Goal: Information Seeking & Learning: Learn about a topic

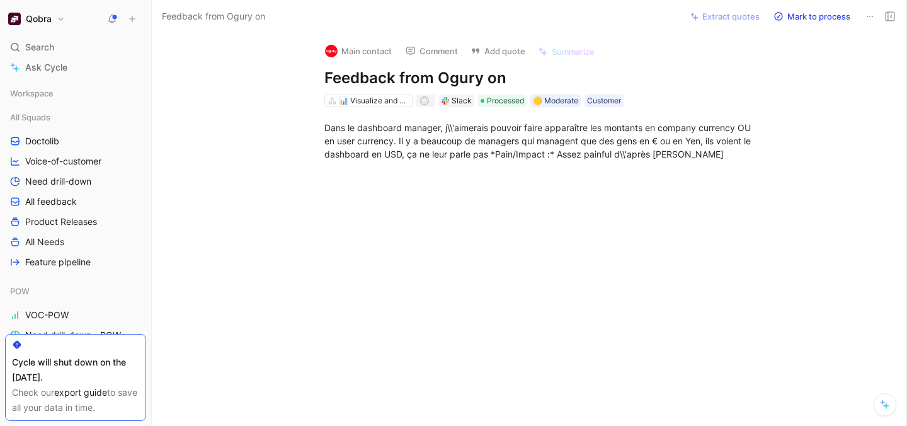
click at [54, 42] on span "Search" at bounding box center [39, 47] width 29 height 15
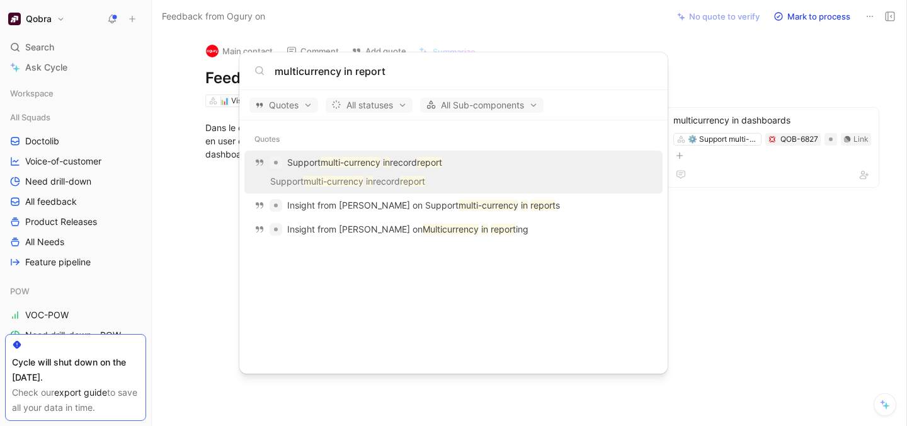
type input "multicurrency in report"
click at [391, 169] on p "Support multi-currency in record report" at bounding box center [364, 162] width 155 height 15
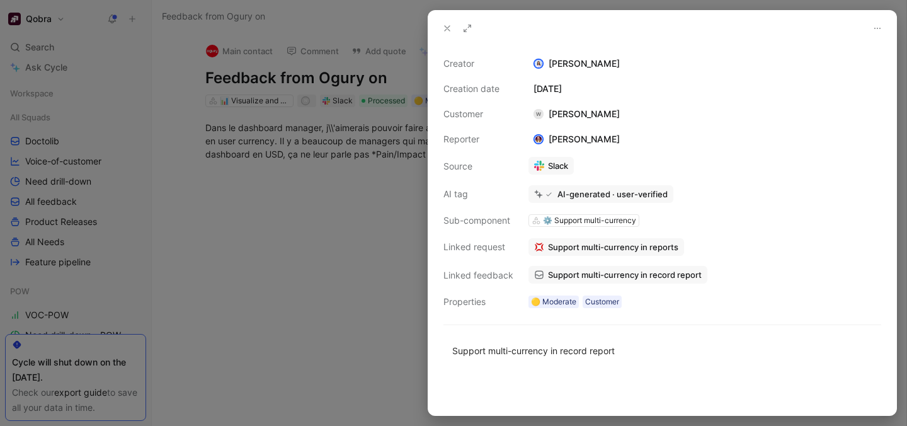
click at [583, 245] on span "Support multi-currency in reports" at bounding box center [613, 246] width 130 height 11
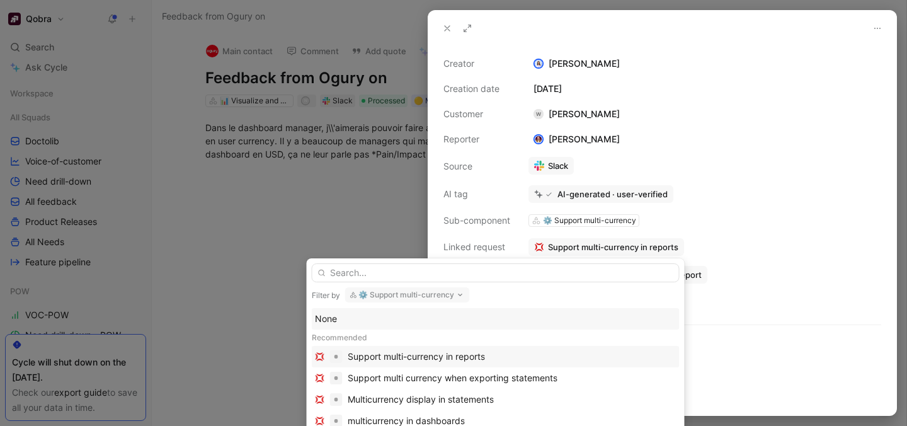
click at [427, 352] on div "Support multi-currency in reports" at bounding box center [416, 356] width 137 height 15
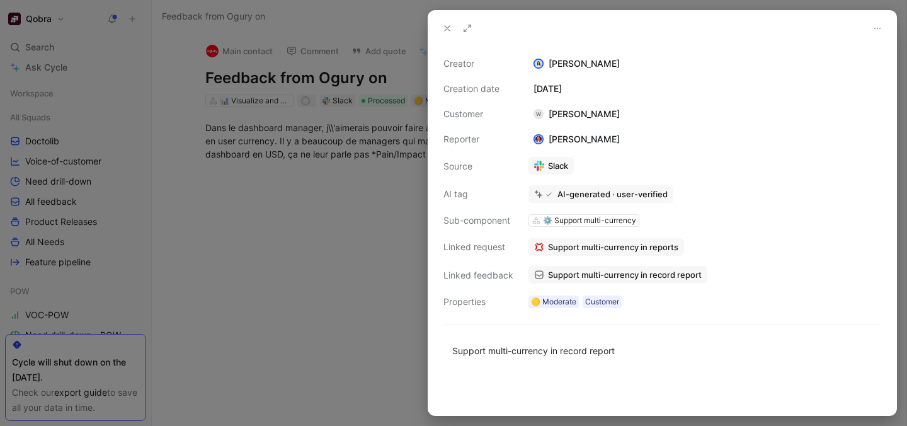
click at [621, 245] on span "Support multi-currency in reports" at bounding box center [613, 246] width 130 height 11
click at [570, 222] on button "Open" at bounding box center [553, 221] width 45 height 18
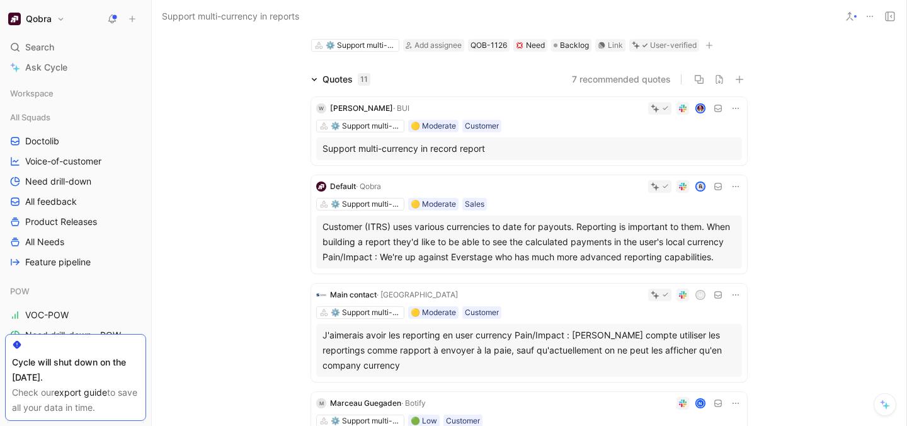
scroll to position [55, 0]
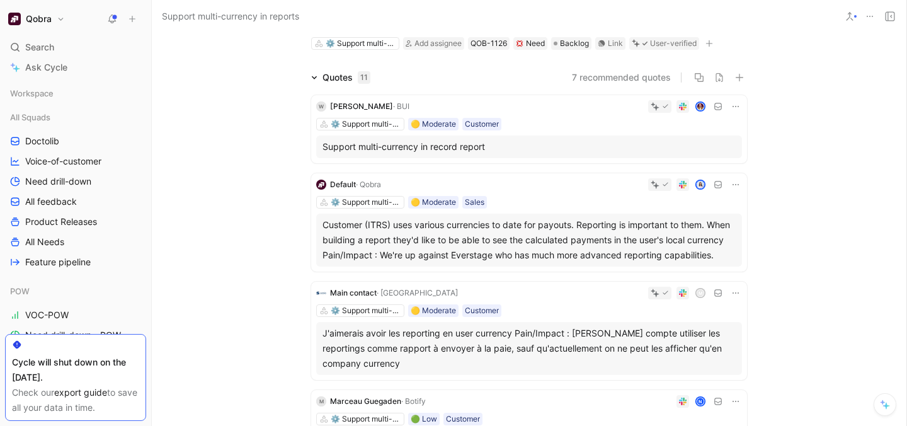
click at [563, 123] on div "⚙️ Support multi-currency 🟡 Moderate Customer" at bounding box center [529, 124] width 426 height 13
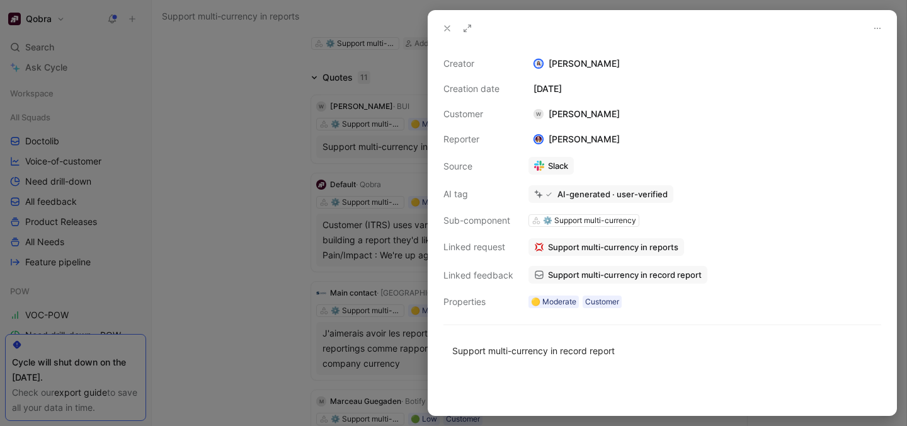
click at [307, 173] on div at bounding box center [453, 213] width 907 height 426
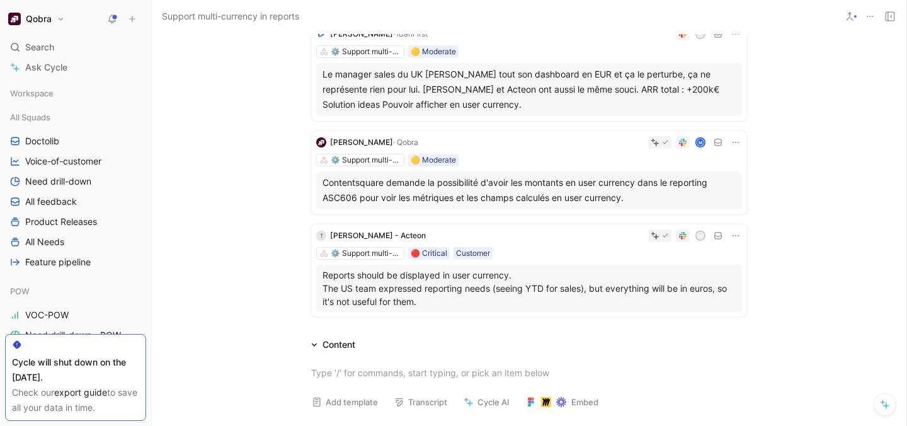
scroll to position [600, 0]
